Goal: Information Seeking & Learning: Check status

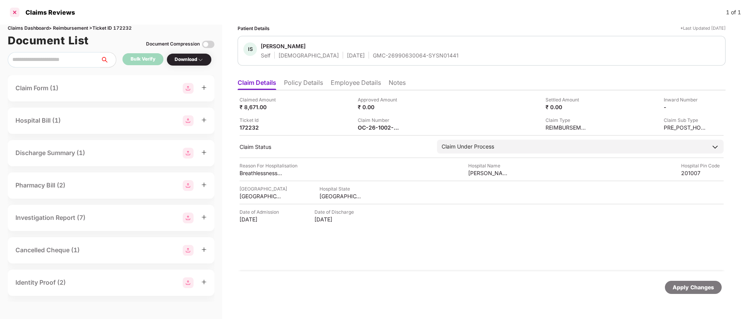
click at [14, 11] on div at bounding box center [14, 12] width 12 height 12
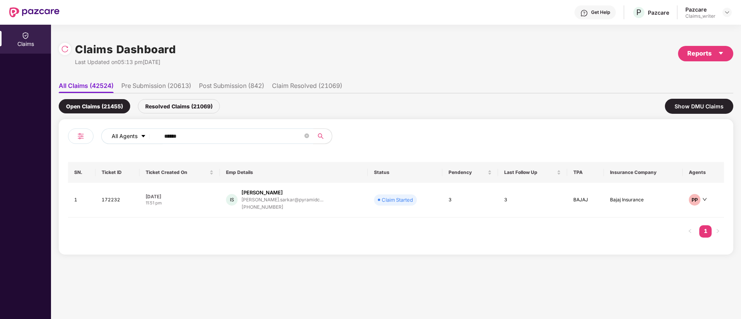
drag, startPoint x: 194, startPoint y: 133, endPoint x: 149, endPoint y: 135, distance: 44.8
click at [149, 135] on div "All Agents ******" at bounding box center [298, 136] width 394 height 15
paste input "text"
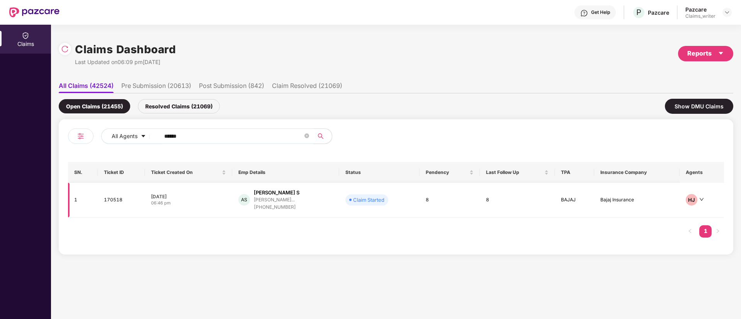
type input "******"
click at [114, 202] on td "170518" at bounding box center [121, 200] width 47 height 35
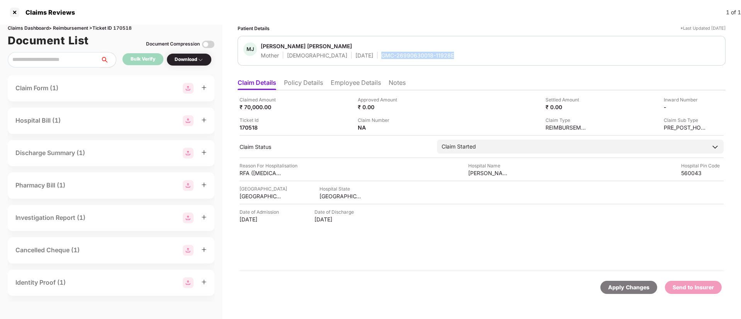
drag, startPoint x: 354, startPoint y: 54, endPoint x: 430, endPoint y: 56, distance: 76.1
click at [430, 56] on div "MJ Mary Josephine Mother Female 24 Dec 1969 GMC-26990630018-11928E" at bounding box center [481, 50] width 476 height 17
copy div "GMC-26990630018-11928E"
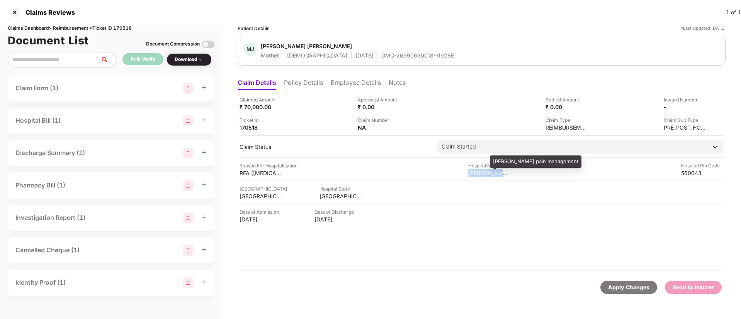
drag, startPoint x: 466, startPoint y: 173, endPoint x: 508, endPoint y: 175, distance: 42.2
click at [508, 175] on div "Reason For Hospitalisation RFA (Radiofrequency Ablation) for Right knee Hospita…" at bounding box center [481, 169] width 484 height 15
copy div "Anjani pain man"
click at [346, 87] on li "Employee Details" at bounding box center [356, 84] width 50 height 11
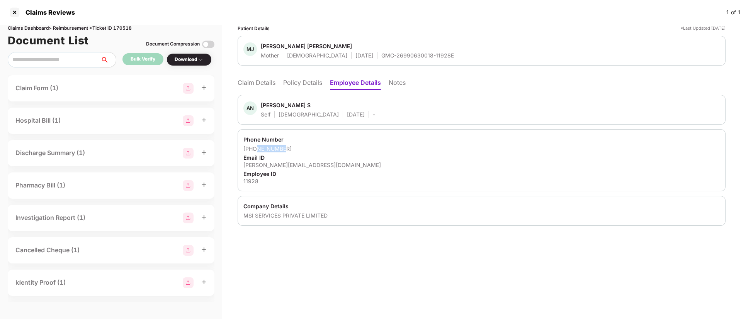
drag, startPoint x: 255, startPoint y: 148, endPoint x: 280, endPoint y: 148, distance: 25.5
click at [280, 148] on div "+918073941216" at bounding box center [481, 148] width 476 height 7
click at [275, 141] on div "Phone Number" at bounding box center [481, 139] width 476 height 7
drag, startPoint x: 255, startPoint y: 148, endPoint x: 282, endPoint y: 149, distance: 26.7
click at [282, 149] on div "+918073941216" at bounding box center [481, 148] width 476 height 7
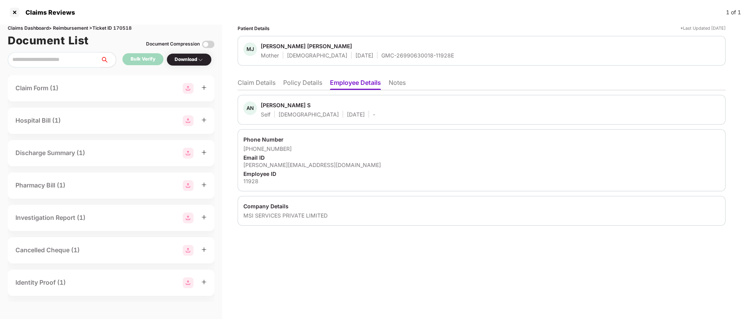
click at [261, 138] on div "Phone Number" at bounding box center [481, 139] width 476 height 7
drag, startPoint x: 254, startPoint y: 148, endPoint x: 290, endPoint y: 149, distance: 36.3
click at [290, 149] on div "+918073941216" at bounding box center [481, 148] width 476 height 7
copy div "8073941216"
drag, startPoint x: 242, startPoint y: 165, endPoint x: 317, endPoint y: 164, distance: 75.7
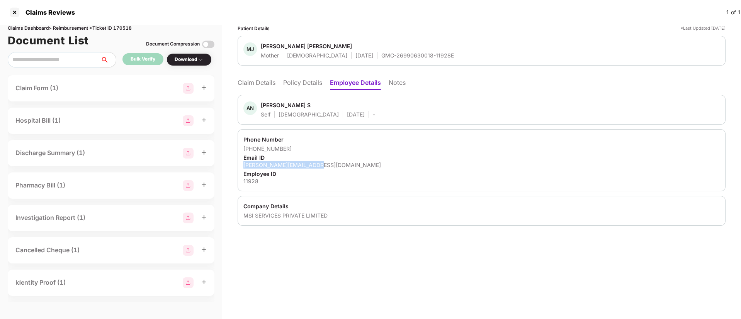
click at [317, 164] on div "Phone Number +918073941216 Email ID andrew.n@msisurfaces.com Employee ID 11928" at bounding box center [482, 160] width 488 height 62
copy div "andrew.n@msisurfaces.com"
click at [259, 82] on li "Claim Details" at bounding box center [257, 84] width 38 height 11
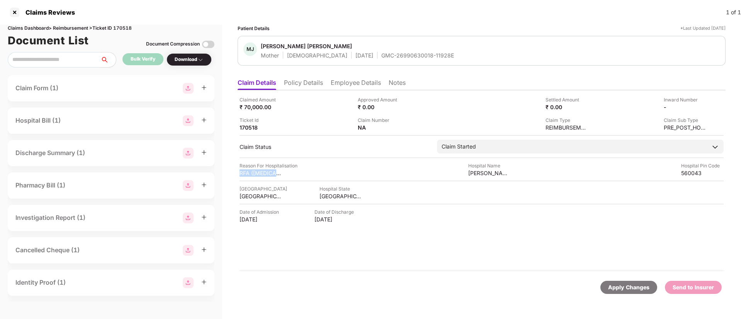
drag, startPoint x: 236, startPoint y: 171, endPoint x: 286, endPoint y: 174, distance: 50.7
click at [286, 174] on div "Patient Details *Last Updated 02 Sep 2025 MJ Mary Josephine Mother Female 24 De…" at bounding box center [481, 172] width 519 height 295
copy div "RFA (Radiofrequen"
click at [185, 63] on div "Download" at bounding box center [189, 59] width 29 height 7
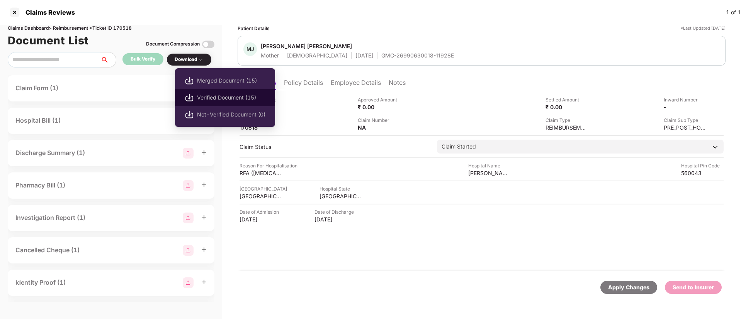
click at [210, 96] on span "Verified Document (15)" at bounding box center [231, 97] width 68 height 8
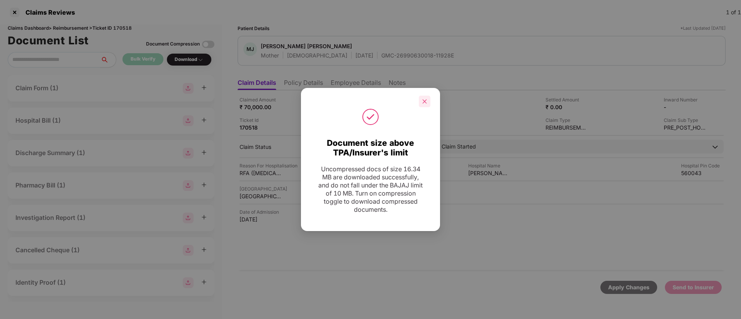
click at [423, 102] on icon "close" at bounding box center [424, 101] width 5 height 5
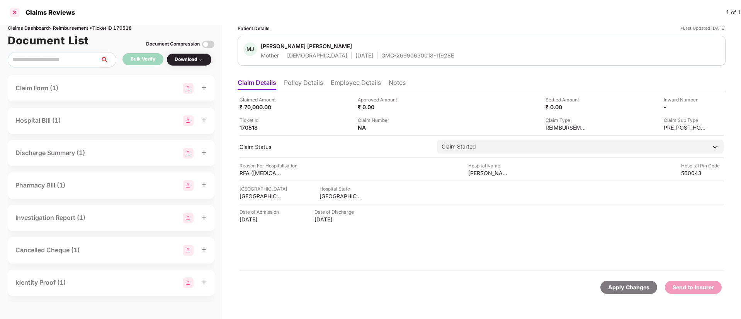
click at [13, 14] on div at bounding box center [14, 12] width 12 height 12
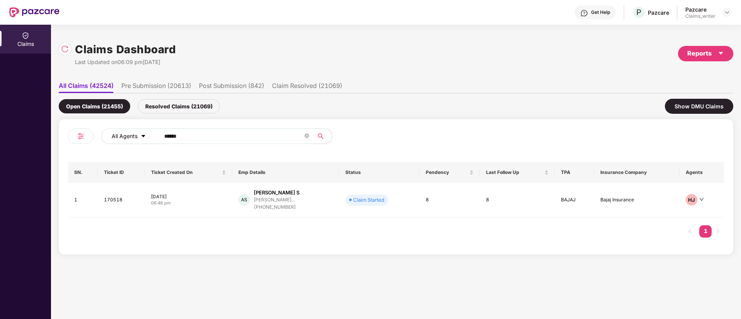
drag, startPoint x: 187, startPoint y: 133, endPoint x: 148, endPoint y: 136, distance: 38.3
click at [148, 136] on div "All Agents ******" at bounding box center [298, 136] width 394 height 15
paste input "text"
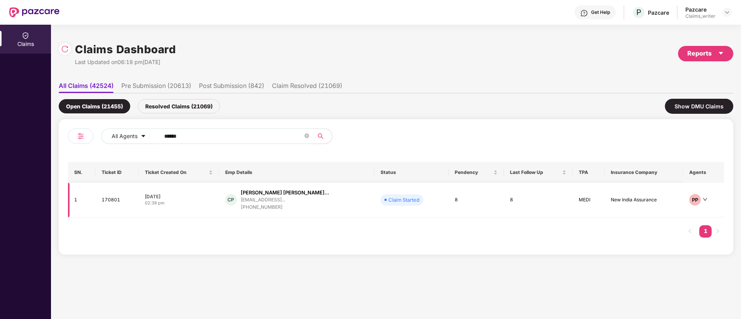
type input "******"
click at [119, 203] on td "170801" at bounding box center [116, 200] width 43 height 35
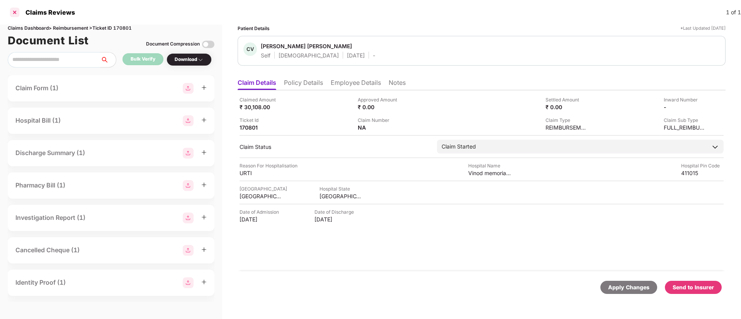
click at [14, 16] on div at bounding box center [14, 12] width 12 height 12
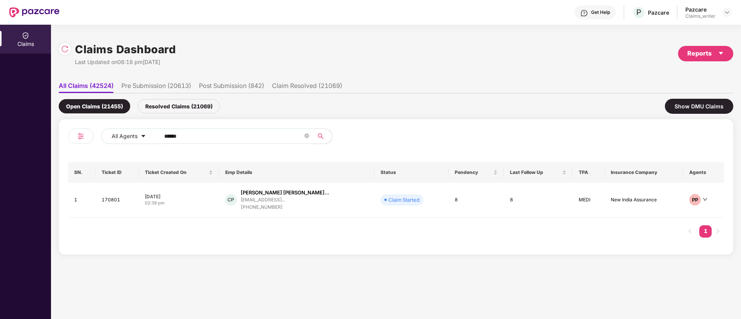
drag, startPoint x: 204, startPoint y: 141, endPoint x: 159, endPoint y: 137, distance: 45.7
click at [159, 137] on span "******" at bounding box center [234, 136] width 158 height 15
paste input "text"
type input "******"
click at [109, 206] on td "169501" at bounding box center [118, 199] width 44 height 32
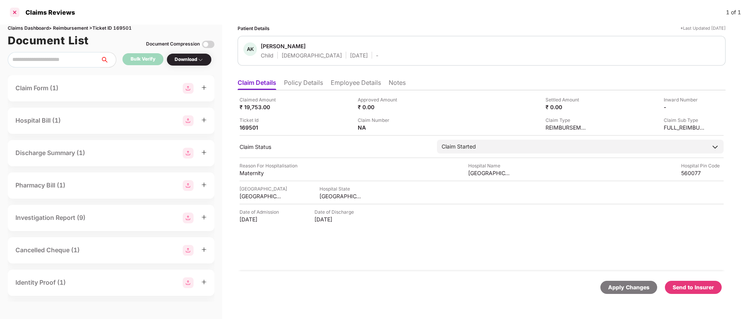
click at [14, 14] on div at bounding box center [14, 12] width 12 height 12
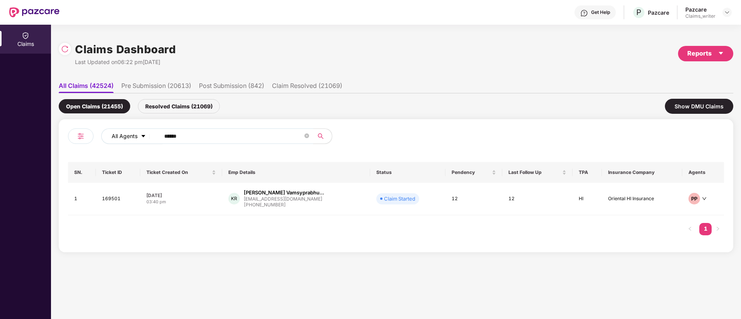
drag, startPoint x: 204, startPoint y: 134, endPoint x: 134, endPoint y: 134, distance: 70.7
click at [134, 134] on div "All Agents ******" at bounding box center [298, 136] width 394 height 15
paste input "text"
type input "******"
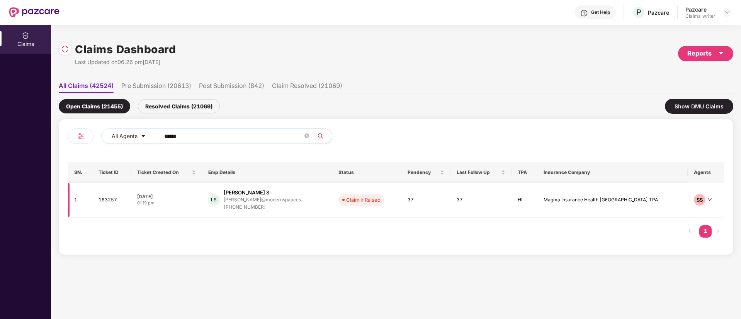
click at [114, 200] on td "163257" at bounding box center [111, 200] width 39 height 35
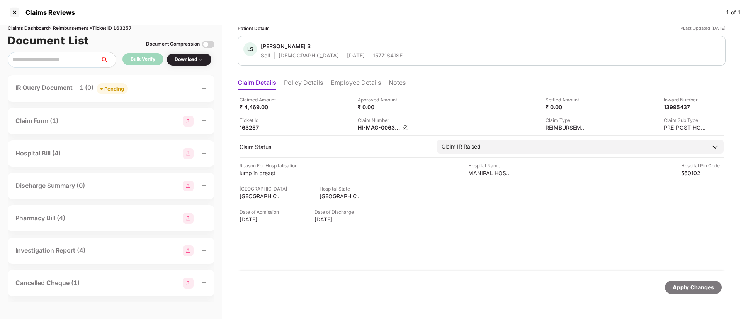
click at [402, 126] on img at bounding box center [405, 127] width 6 height 6
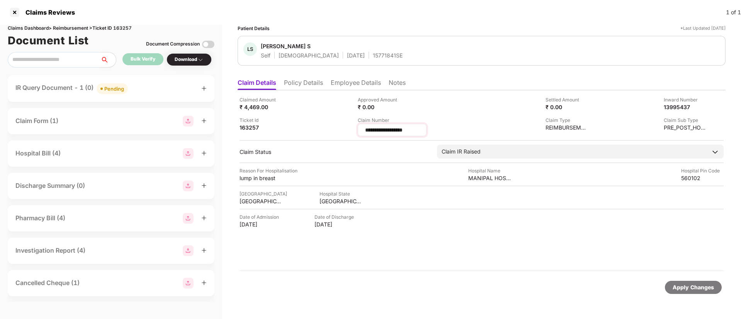
drag, startPoint x: 419, startPoint y: 129, endPoint x: 361, endPoint y: 131, distance: 57.9
click at [361, 131] on div "**********" at bounding box center [392, 130] width 69 height 12
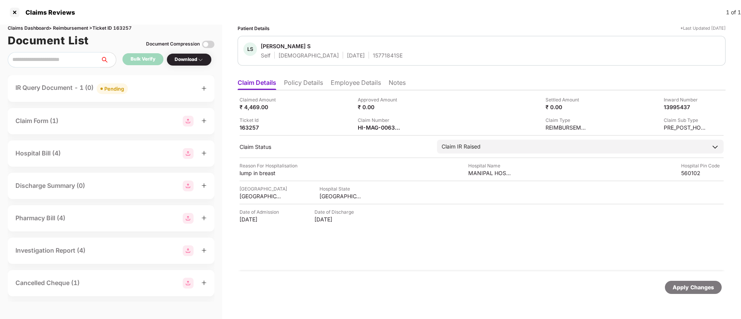
click at [118, 94] on span "Pending" at bounding box center [112, 88] width 31 height 11
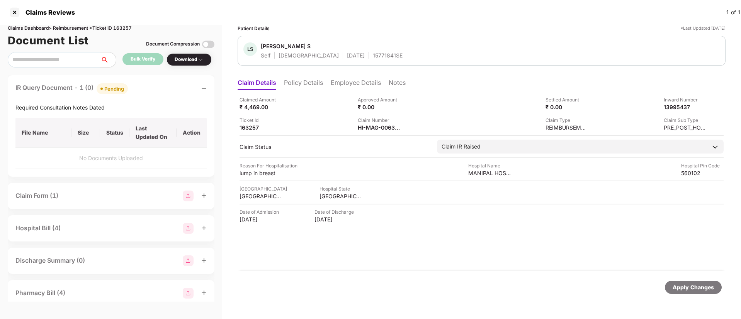
click at [304, 88] on li "Policy Details" at bounding box center [303, 84] width 39 height 11
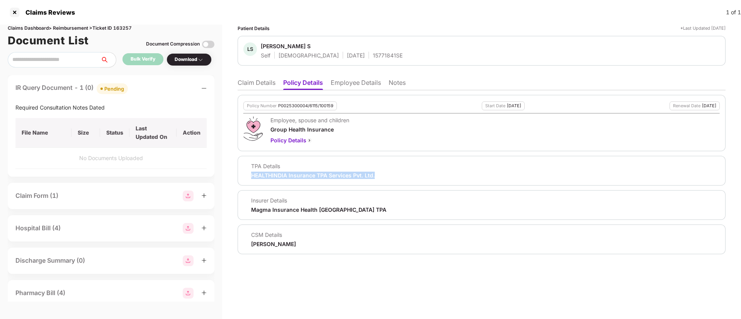
drag, startPoint x: 251, startPoint y: 176, endPoint x: 377, endPoint y: 175, distance: 126.3
click at [377, 175] on div "TPA Details HEALTHINDIA Insurance TPA Services Pvt. Ltd." at bounding box center [481, 171] width 476 height 17
copy div "HEALTHINDIA Insurance TPA Services Pvt. Ltd."
click at [16, 13] on div at bounding box center [14, 12] width 12 height 12
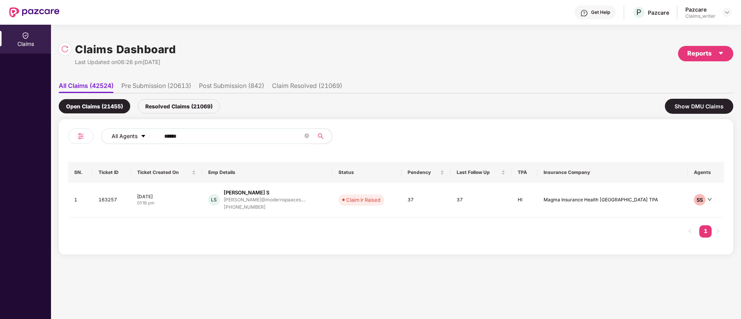
drag, startPoint x: 188, startPoint y: 138, endPoint x: 142, endPoint y: 138, distance: 46.7
click at [142, 138] on div "All Agents ******" at bounding box center [298, 136] width 394 height 15
paste input "text"
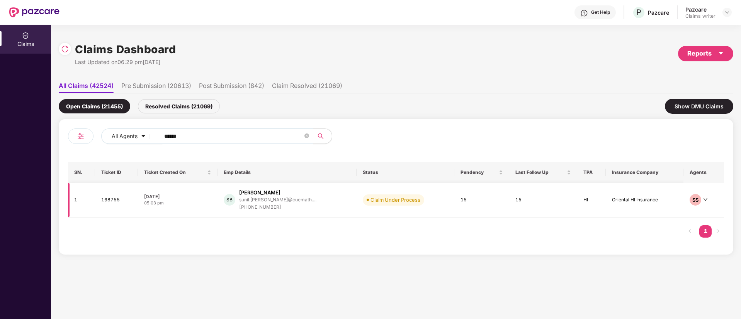
type input "******"
click at [116, 199] on td "168755" at bounding box center [116, 200] width 43 height 35
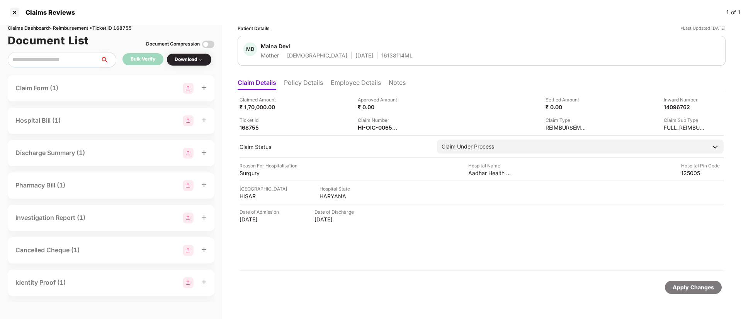
click at [319, 121] on div "Ticket Id 168755" at bounding box center [295, 124] width 112 height 15
click at [405, 128] on img at bounding box center [405, 127] width 6 height 6
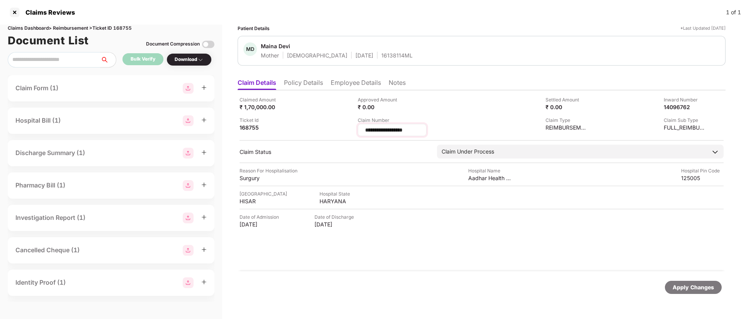
drag, startPoint x: 413, startPoint y: 128, endPoint x: 365, endPoint y: 129, distance: 48.3
click at [365, 129] on input "**********" at bounding box center [392, 130] width 56 height 8
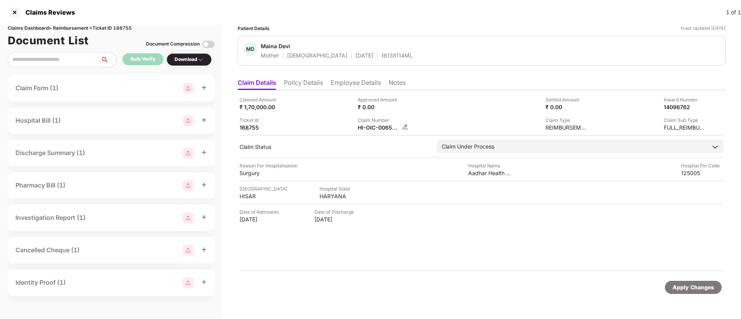
click at [404, 128] on img at bounding box center [405, 127] width 6 height 6
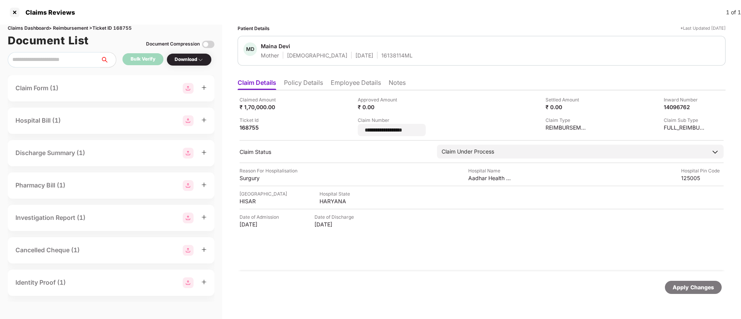
drag, startPoint x: 426, startPoint y: 129, endPoint x: 349, endPoint y: 127, distance: 77.3
click at [349, 127] on div "**********" at bounding box center [481, 116] width 484 height 40
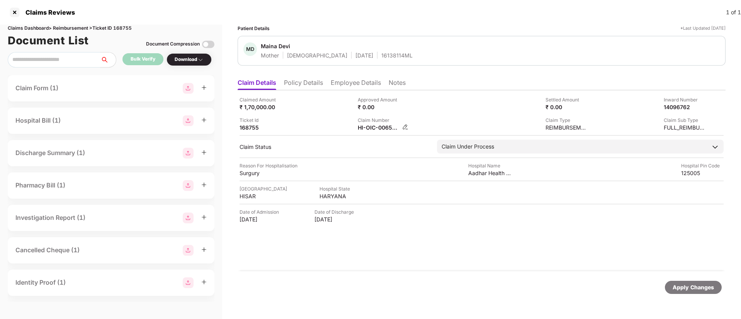
click at [407, 127] on img at bounding box center [405, 127] width 6 height 6
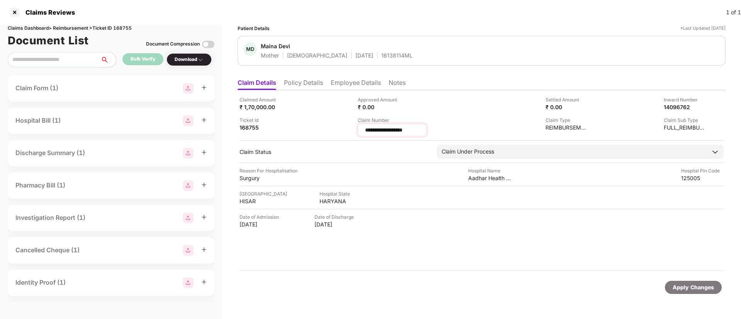
drag, startPoint x: 426, startPoint y: 131, endPoint x: 365, endPoint y: 132, distance: 61.0
click at [365, 132] on input "**********" at bounding box center [392, 130] width 56 height 8
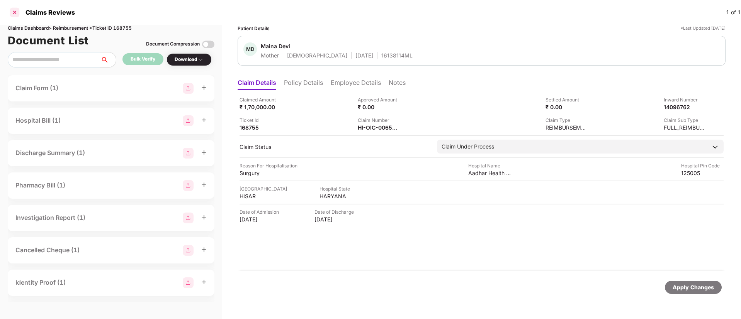
click at [15, 13] on div at bounding box center [14, 12] width 12 height 12
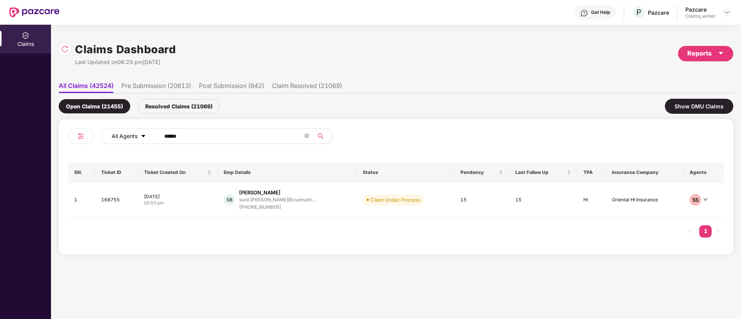
drag, startPoint x: 194, startPoint y: 132, endPoint x: 150, endPoint y: 132, distance: 44.0
click at [150, 132] on div "All Agents ******" at bounding box center [298, 136] width 394 height 15
paste input "text"
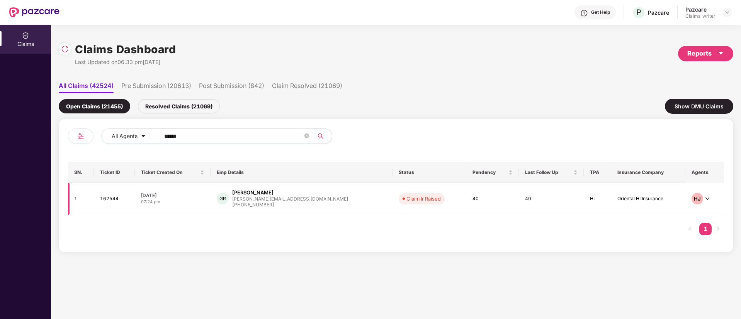
type input "******"
click at [119, 202] on td "162544" at bounding box center [114, 199] width 41 height 32
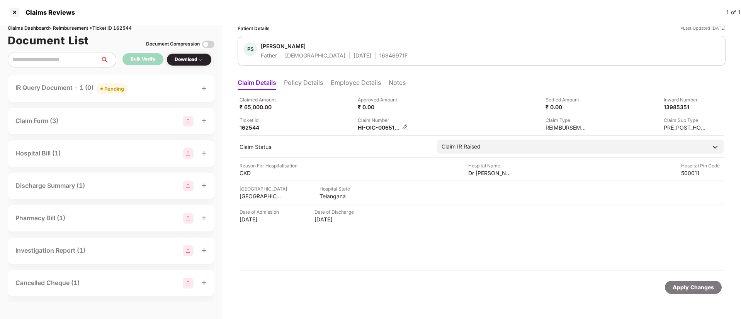
click at [404, 126] on img at bounding box center [405, 127] width 6 height 6
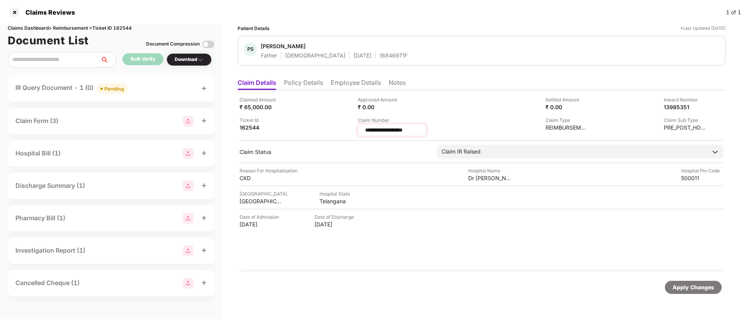
drag, startPoint x: 365, startPoint y: 130, endPoint x: 413, endPoint y: 132, distance: 48.7
click at [413, 132] on input "**********" at bounding box center [392, 130] width 56 height 8
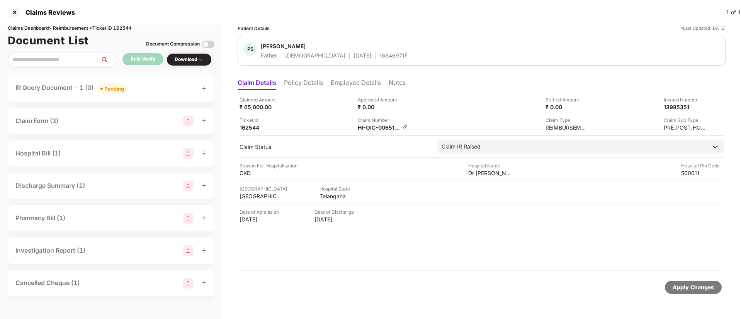
click at [407, 126] on img at bounding box center [405, 127] width 6 height 6
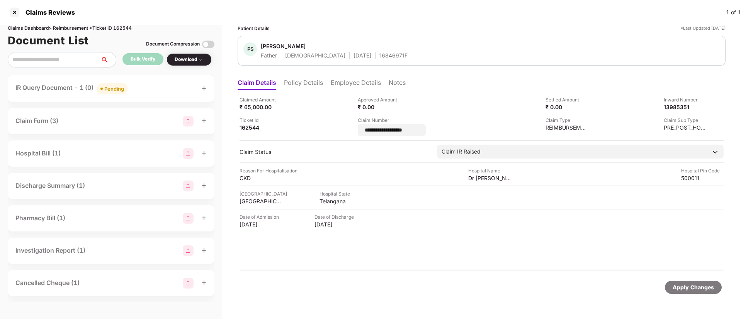
drag, startPoint x: 433, startPoint y: 133, endPoint x: 348, endPoint y: 137, distance: 84.7
click at [348, 137] on div "**********" at bounding box center [482, 180] width 488 height 181
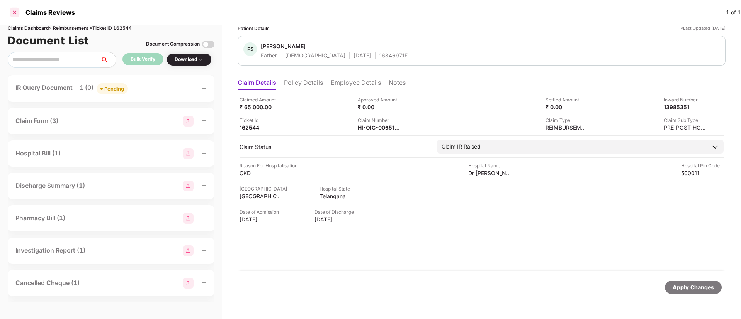
click at [14, 13] on div at bounding box center [14, 12] width 12 height 12
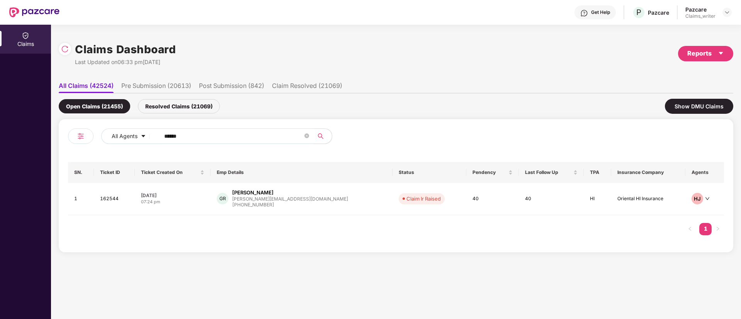
drag, startPoint x: 190, startPoint y: 134, endPoint x: 155, endPoint y: 134, distance: 35.1
click at [155, 134] on span "******" at bounding box center [234, 136] width 158 height 15
paste input "text"
type input "******"
click at [107, 206] on td "166120" at bounding box center [113, 200] width 40 height 35
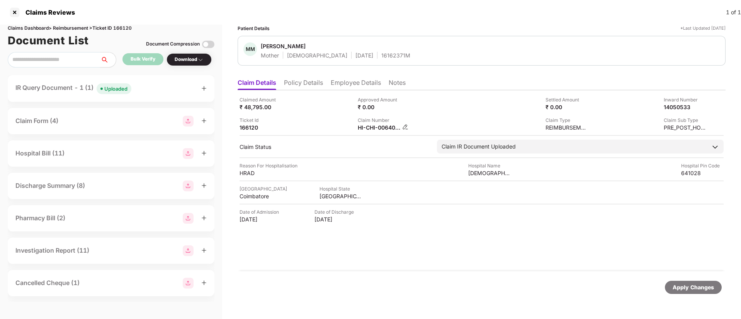
click at [405, 127] on img at bounding box center [405, 127] width 6 height 6
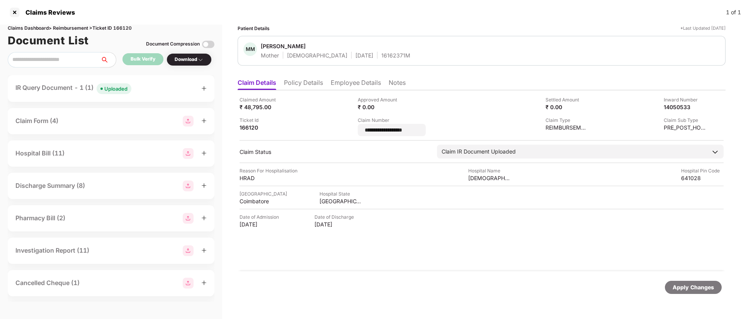
drag, startPoint x: 415, startPoint y: 132, endPoint x: 356, endPoint y: 131, distance: 58.7
click at [356, 131] on div "**********" at bounding box center [481, 116] width 484 height 40
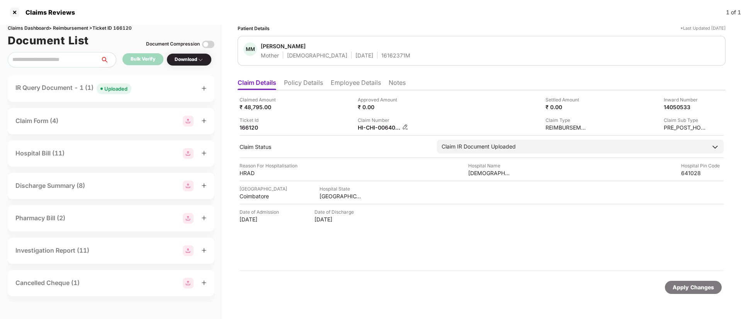
click at [404, 127] on img at bounding box center [405, 127] width 6 height 6
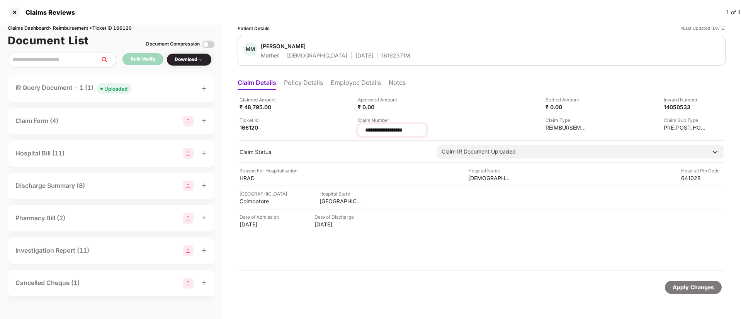
drag, startPoint x: 427, startPoint y: 129, endPoint x: 363, endPoint y: 129, distance: 63.7
click at [363, 129] on div "**********" at bounding box center [392, 130] width 69 height 12
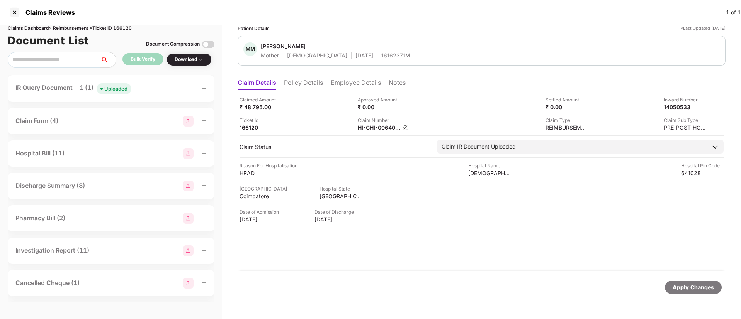
click at [405, 126] on img at bounding box center [405, 127] width 6 height 6
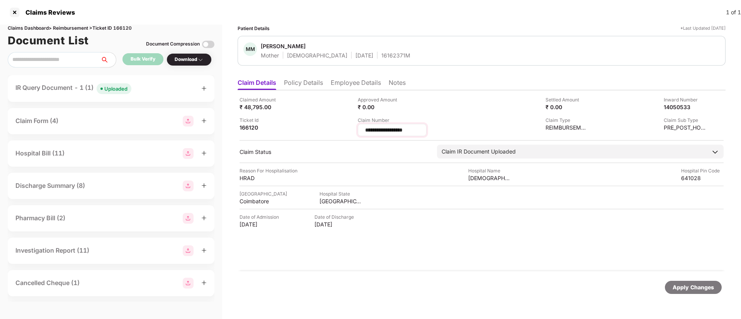
drag, startPoint x: 427, startPoint y: 132, endPoint x: 364, endPoint y: 124, distance: 63.4
click at [364, 124] on div "**********" at bounding box center [392, 130] width 69 height 12
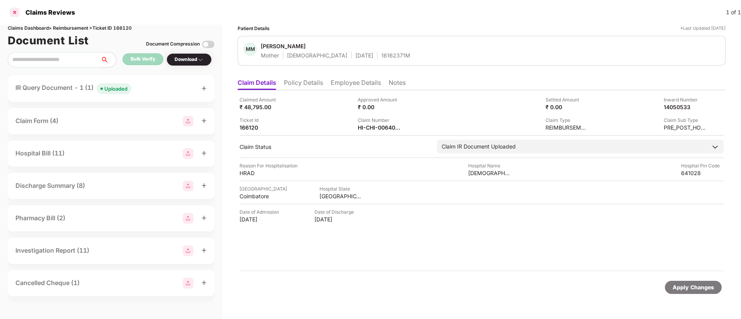
click at [16, 11] on div at bounding box center [14, 12] width 12 height 12
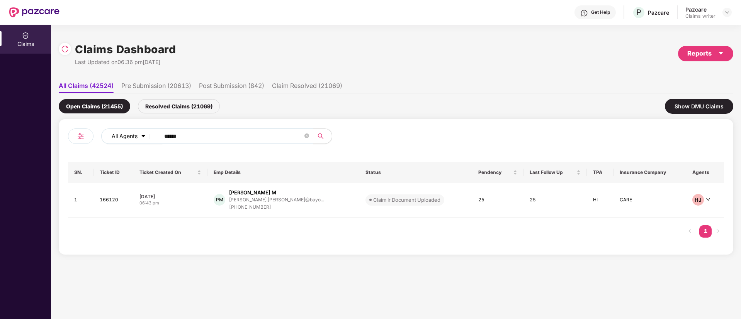
drag, startPoint x: 191, startPoint y: 134, endPoint x: 149, endPoint y: 135, distance: 42.5
click at [149, 135] on div "All Agents ******" at bounding box center [298, 136] width 394 height 15
paste input "text"
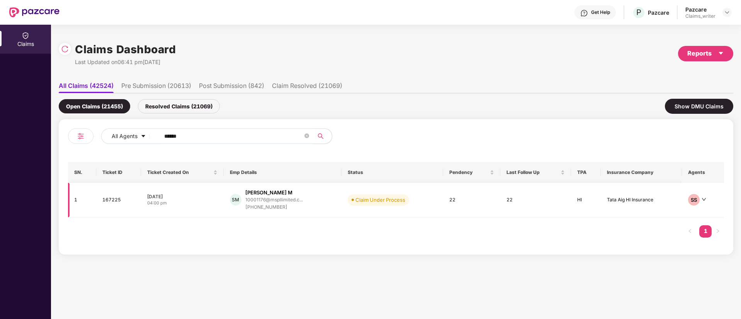
type input "******"
click at [112, 200] on td "167225" at bounding box center [118, 200] width 45 height 35
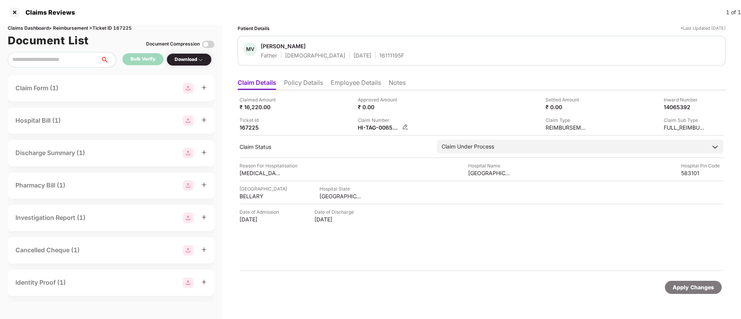
click at [406, 125] on img at bounding box center [405, 127] width 6 height 6
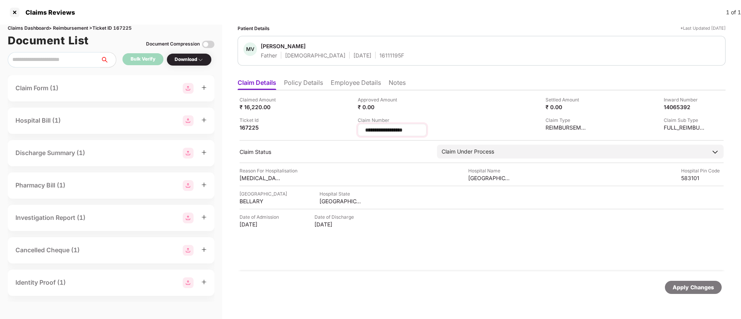
drag, startPoint x: 415, startPoint y: 131, endPoint x: 363, endPoint y: 133, distance: 51.8
click at [363, 133] on div "**********" at bounding box center [392, 130] width 69 height 12
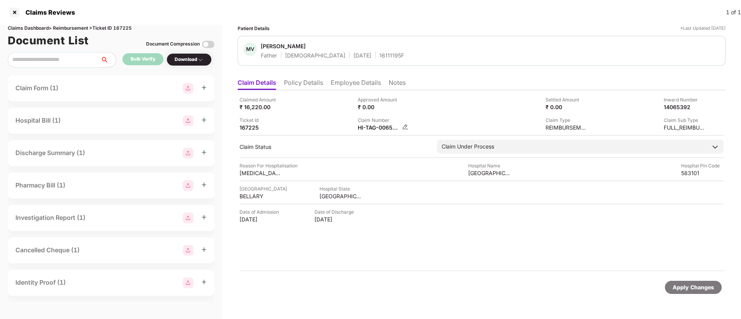
click at [405, 126] on img at bounding box center [405, 127] width 6 height 6
click at [406, 127] on img at bounding box center [405, 127] width 6 height 6
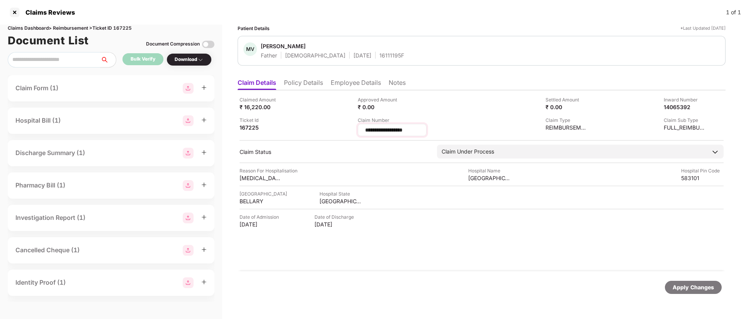
drag, startPoint x: 429, startPoint y: 129, endPoint x: 364, endPoint y: 129, distance: 64.5
click at [364, 129] on input "**********" at bounding box center [392, 130] width 56 height 8
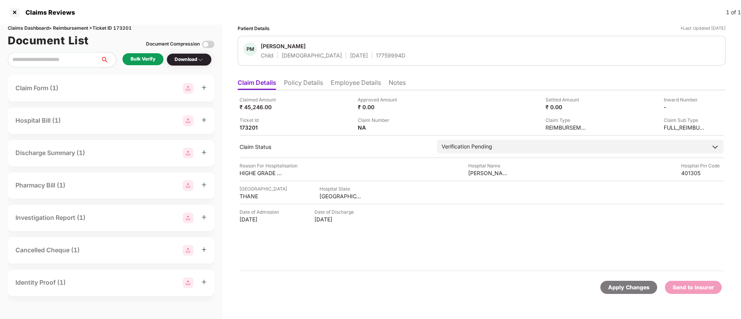
click at [143, 56] on div "Bulk Verify" at bounding box center [143, 59] width 25 height 7
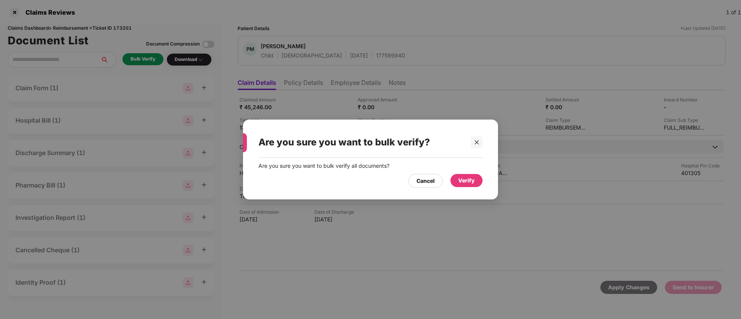
click at [459, 178] on div "Verify" at bounding box center [466, 181] width 17 height 8
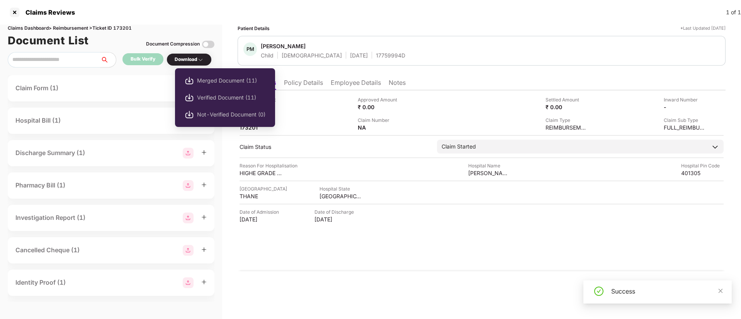
click at [185, 58] on div "Download" at bounding box center [189, 59] width 29 height 7
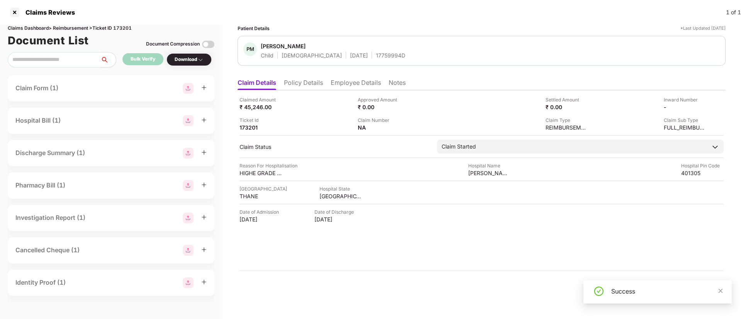
click at [185, 58] on div "Download" at bounding box center [189, 59] width 29 height 7
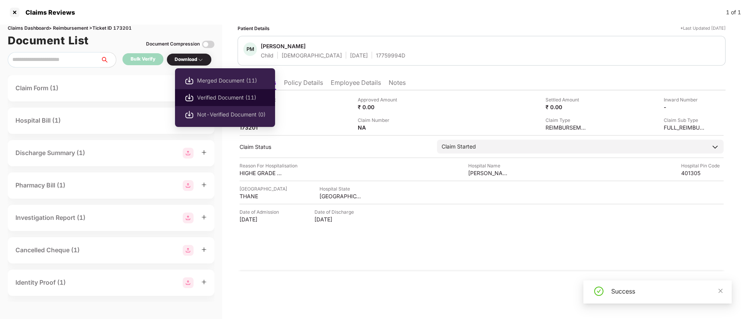
click at [212, 97] on span "Verified Document (11)" at bounding box center [231, 97] width 68 height 8
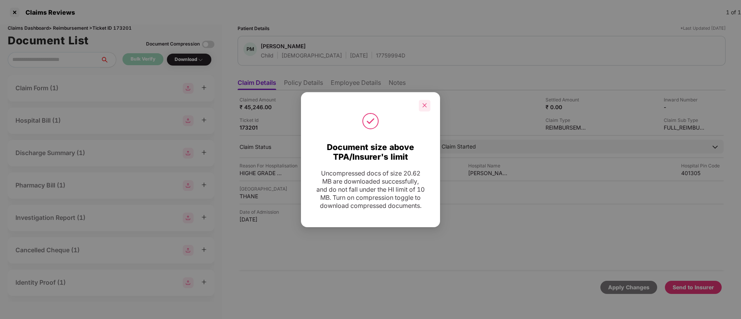
click at [421, 105] on div at bounding box center [425, 106] width 12 height 12
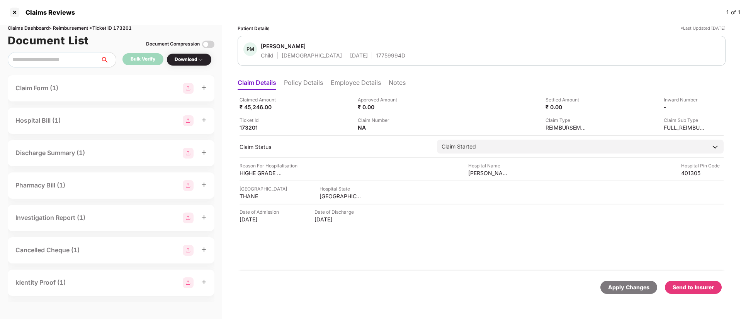
click at [687, 286] on div "Send to Insurer" at bounding box center [692, 287] width 41 height 8
click at [302, 86] on li "Policy Details" at bounding box center [303, 84] width 39 height 11
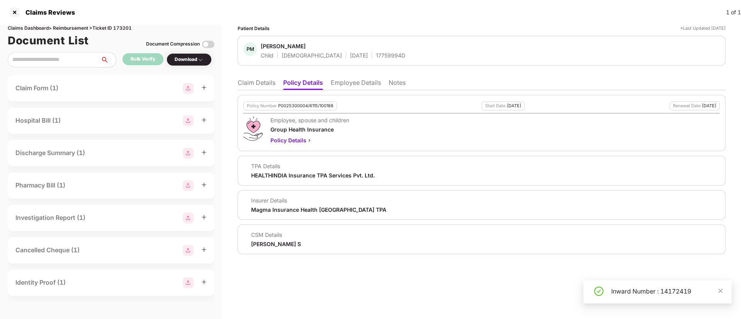
click at [356, 81] on li "Employee Details" at bounding box center [356, 84] width 50 height 11
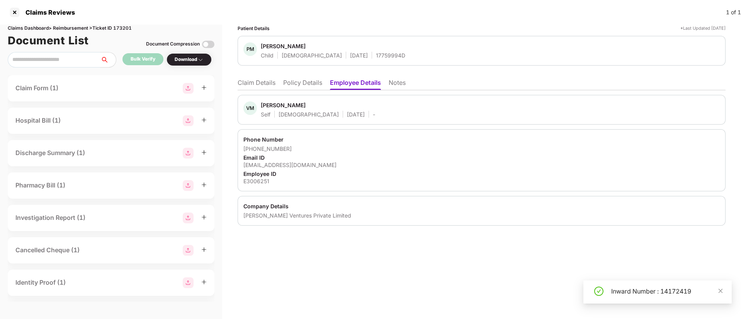
click at [273, 82] on li "Claim Details" at bounding box center [257, 84] width 38 height 11
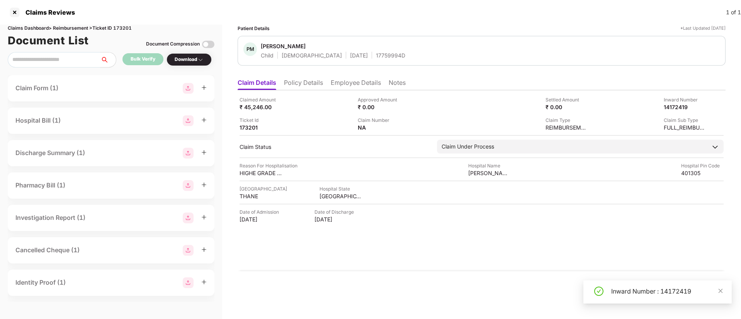
click at [294, 83] on li "Policy Details" at bounding box center [303, 84] width 39 height 11
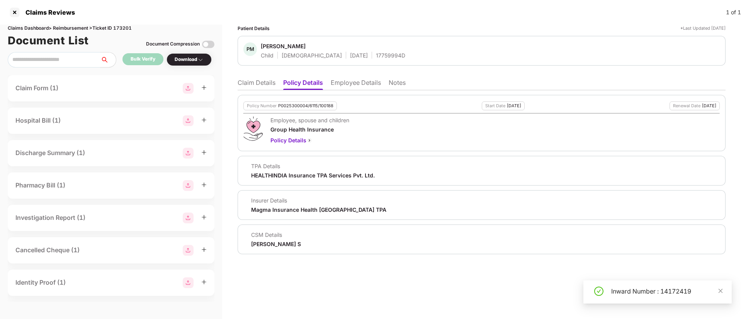
click at [337, 84] on li "Employee Details" at bounding box center [356, 84] width 50 height 11
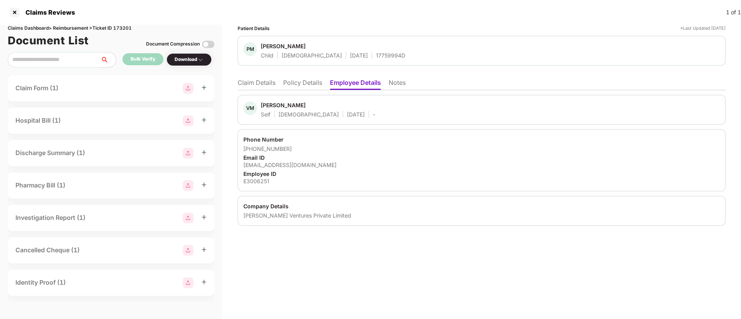
click at [268, 85] on li "Claim Details" at bounding box center [257, 84] width 38 height 11
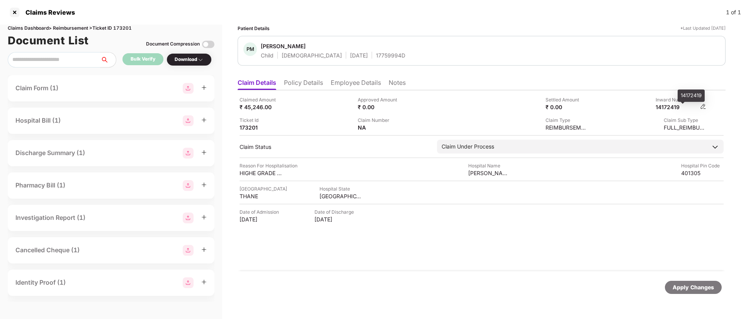
click at [670, 106] on div "14172419" at bounding box center [676, 107] width 42 height 7
copy div "14172419"
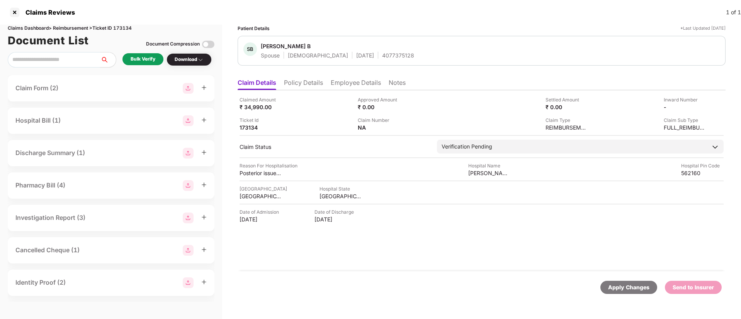
click at [145, 61] on div "Bulk Verify" at bounding box center [143, 59] width 25 height 7
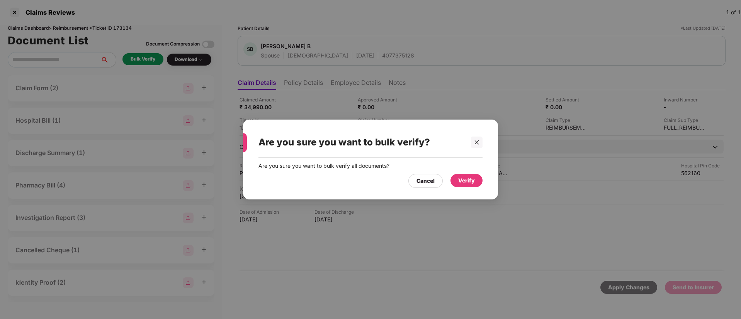
click at [464, 181] on div "Verify" at bounding box center [466, 181] width 17 height 8
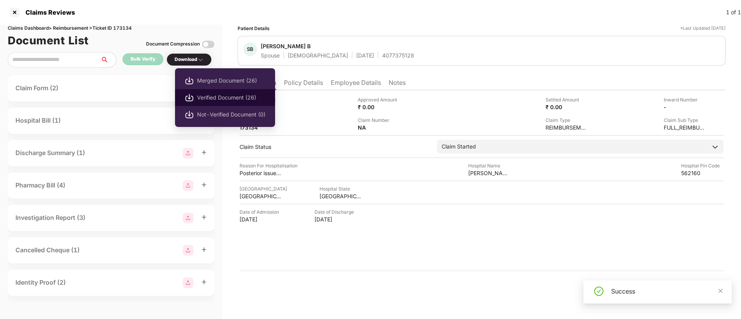
click at [212, 98] on span "Verified Document (26)" at bounding box center [231, 97] width 68 height 8
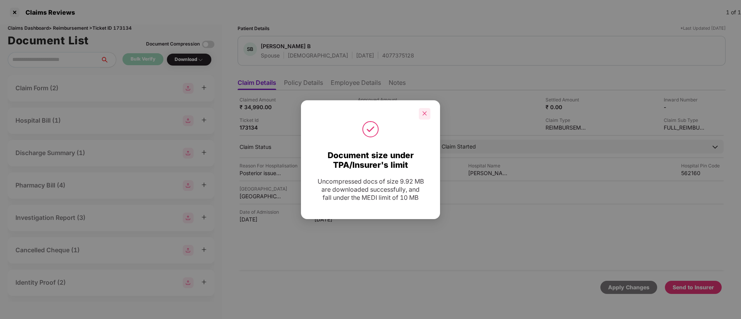
click at [425, 114] on icon "close" at bounding box center [425, 114] width 4 height 4
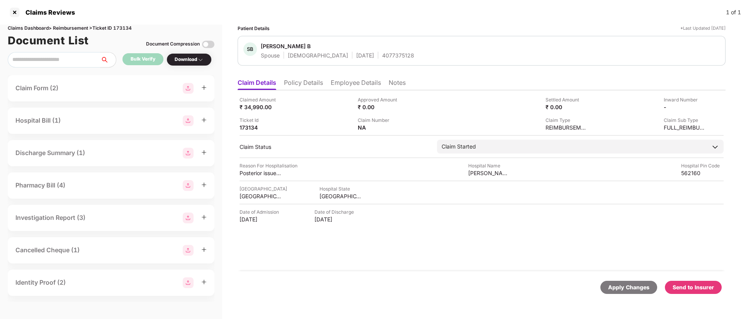
click at [301, 84] on li "Policy Details" at bounding box center [303, 84] width 39 height 11
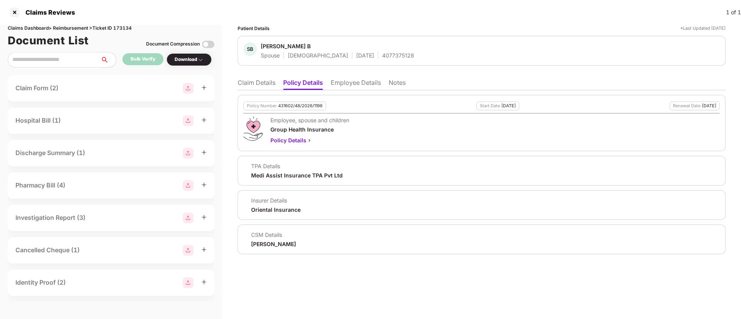
click at [337, 84] on li "Employee Details" at bounding box center [356, 84] width 50 height 11
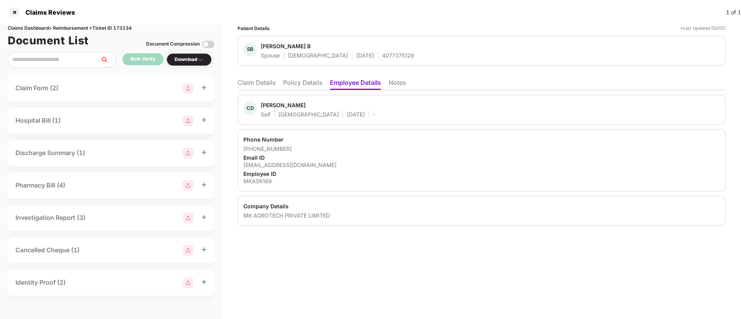
click at [292, 81] on li "Policy Details" at bounding box center [302, 84] width 39 height 11
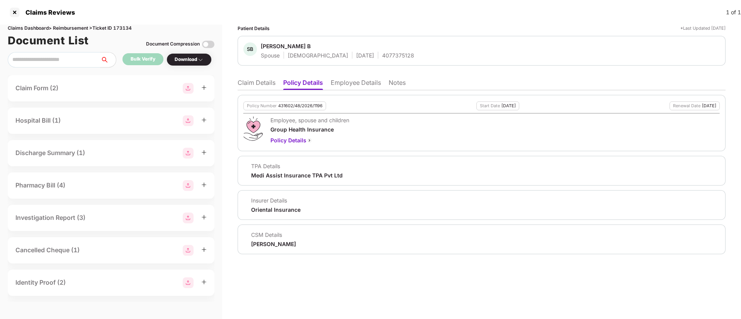
click at [262, 85] on li "Claim Details" at bounding box center [257, 84] width 38 height 11
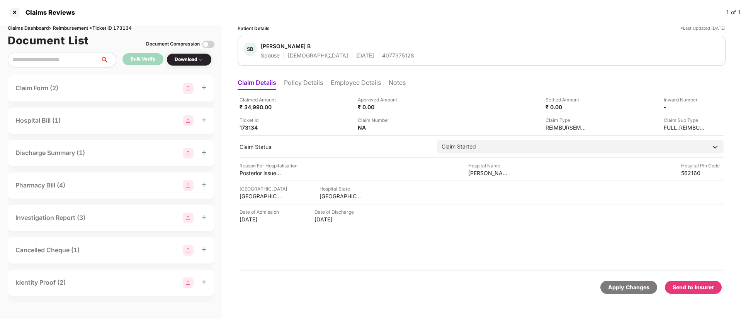
click at [684, 285] on div "Send to Insurer" at bounding box center [692, 287] width 41 height 8
click at [311, 85] on li "Policy Details" at bounding box center [303, 84] width 39 height 11
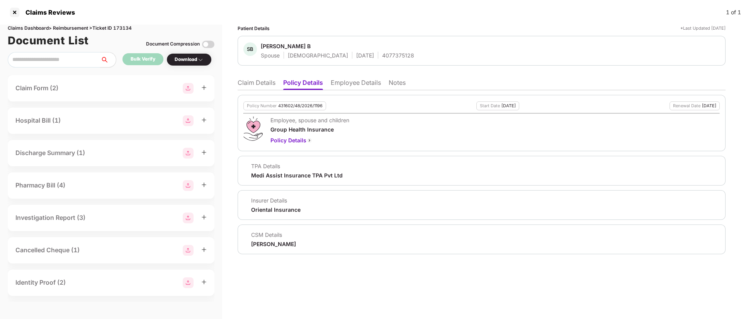
click at [345, 85] on li "Employee Details" at bounding box center [356, 84] width 50 height 11
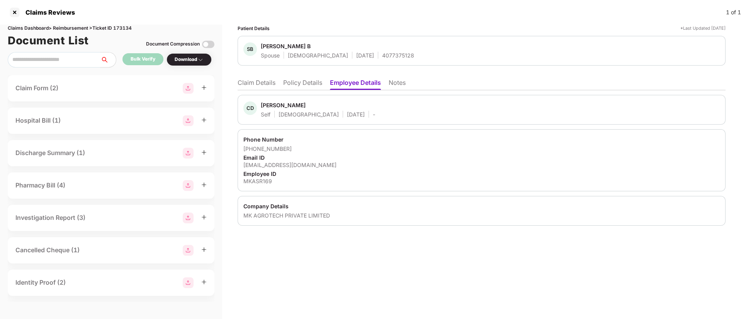
click at [267, 83] on li "Claim Details" at bounding box center [257, 84] width 38 height 11
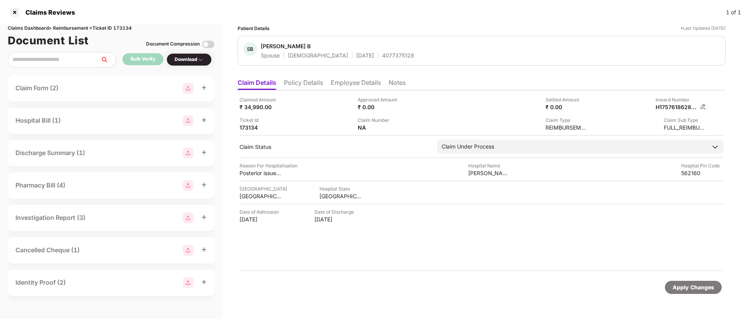
click at [700, 106] on div "H1757618628993MKASR169" at bounding box center [680, 107] width 51 height 7
click at [703, 106] on img at bounding box center [703, 107] width 6 height 6
click at [693, 108] on div "H1757618628993MKASR169" at bounding box center [676, 107] width 42 height 7
click at [703, 105] on img at bounding box center [703, 107] width 6 height 6
drag, startPoint x: 701, startPoint y: 112, endPoint x: 676, endPoint y: 114, distance: 24.4
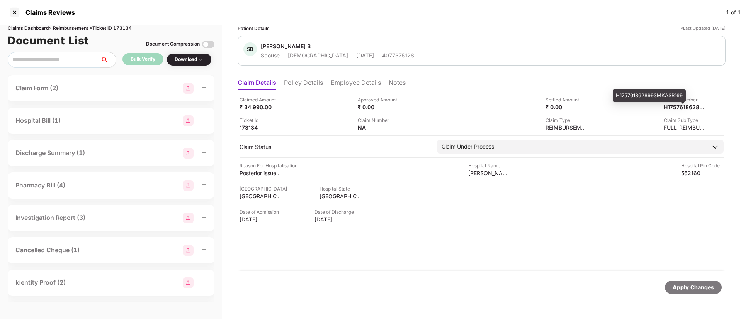
click at [654, 95] on div "H1757618628993MKASR169" at bounding box center [649, 96] width 73 height 12
copy div "H1757618628993MKASR169"
click at [701, 107] on img at bounding box center [703, 107] width 6 height 6
drag, startPoint x: 701, startPoint y: 111, endPoint x: 640, endPoint y: 116, distance: 60.9
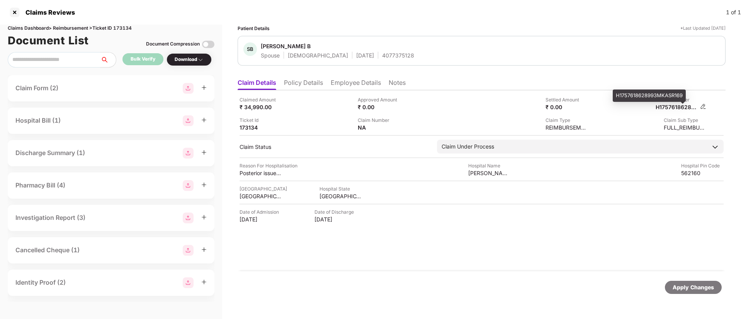
click at [670, 109] on div "H1757618628993MKASR169" at bounding box center [676, 107] width 42 height 7
click at [667, 106] on div "H1757618628993MKASR169" at bounding box center [676, 107] width 42 height 7
click at [667, 108] on div "H1757618628993MKASR169" at bounding box center [676, 107] width 42 height 7
click at [644, 100] on div "H1757618628993MKASR169" at bounding box center [649, 96] width 73 height 12
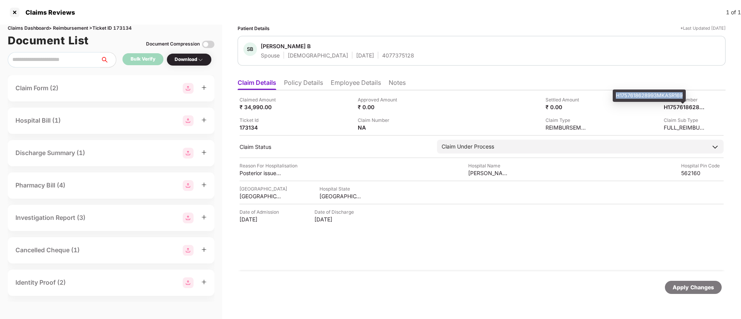
click at [644, 100] on div "H1757618628993MKASR169" at bounding box center [649, 96] width 73 height 12
copy div "H1757618628993MKASR169"
